Goal: Task Accomplishment & Management: Use online tool/utility

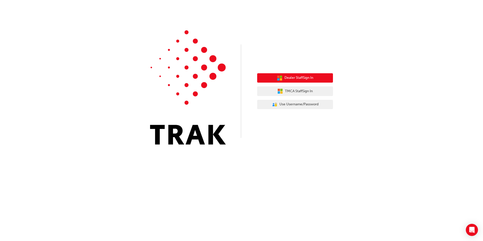
click at [292, 79] on span "Dealer Staff Sign In" at bounding box center [299, 78] width 29 height 6
click at [308, 79] on span "Dealer Staff Sign In" at bounding box center [299, 78] width 29 height 6
click at [291, 77] on span "Dealer Staff Sign In" at bounding box center [299, 78] width 29 height 6
